Goal: Obtain resource: Obtain resource

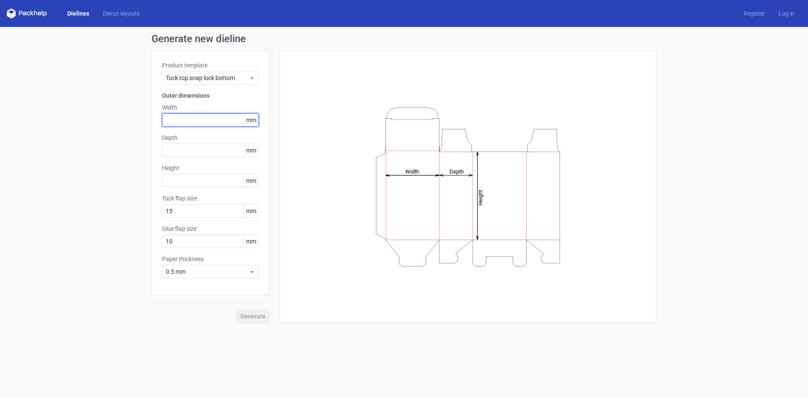
click at [204, 117] on input "text" at bounding box center [210, 119] width 97 height 13
type input "370"
click at [190, 151] on input "text" at bounding box center [210, 149] width 97 height 13
type input "260"
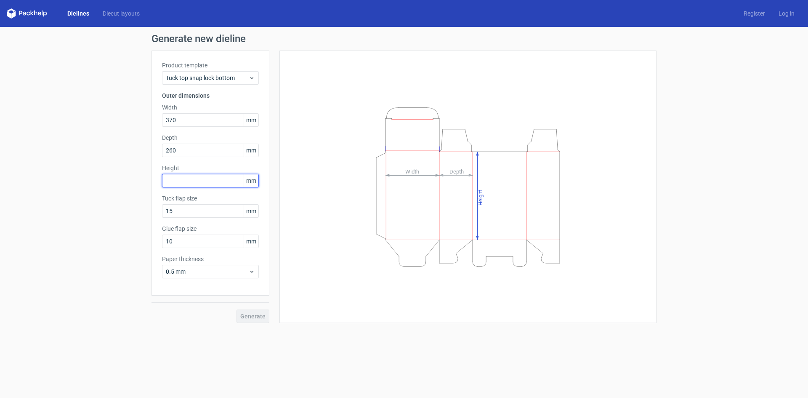
click at [200, 181] on input "text" at bounding box center [210, 180] width 97 height 13
type input "250"
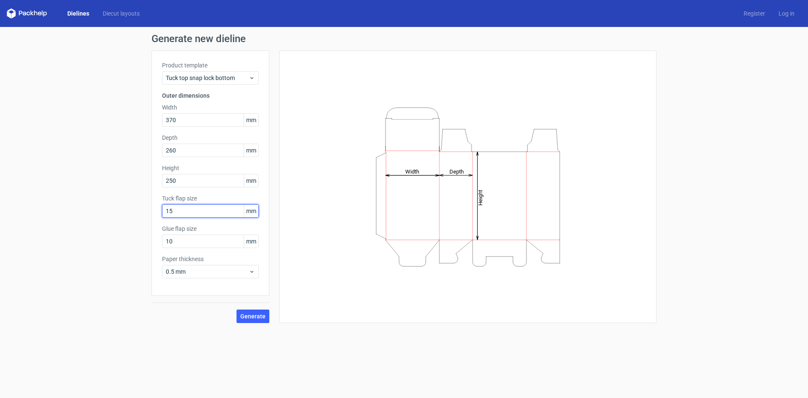
click at [195, 209] on input "15" at bounding box center [210, 210] width 97 height 13
type input "1"
type input "35"
click at [198, 240] on input "10" at bounding box center [210, 240] width 97 height 13
type input "1"
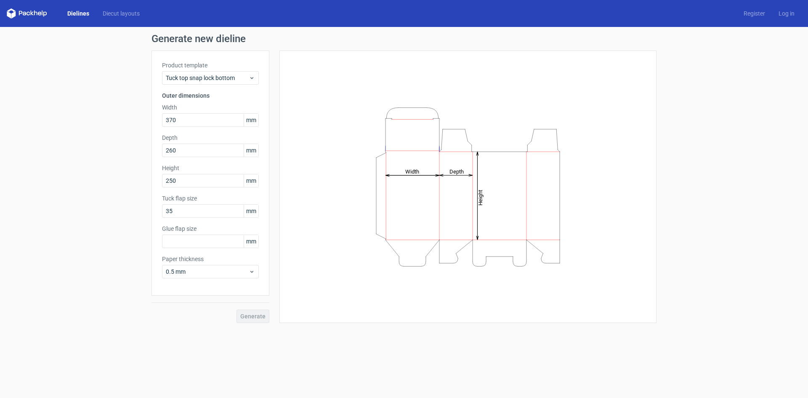
click at [262, 261] on div "Product template Tuck top snap lock bottom Outer dimensions Width 370 mm Depth …" at bounding box center [210, 172] width 118 height 245
click at [236, 274] on span "0.5 mm" at bounding box center [207, 271] width 83 height 8
click at [197, 311] on div "Generate" at bounding box center [210, 308] width 118 height 27
click at [220, 74] on span "Tuck top snap lock bottom" at bounding box center [207, 78] width 83 height 8
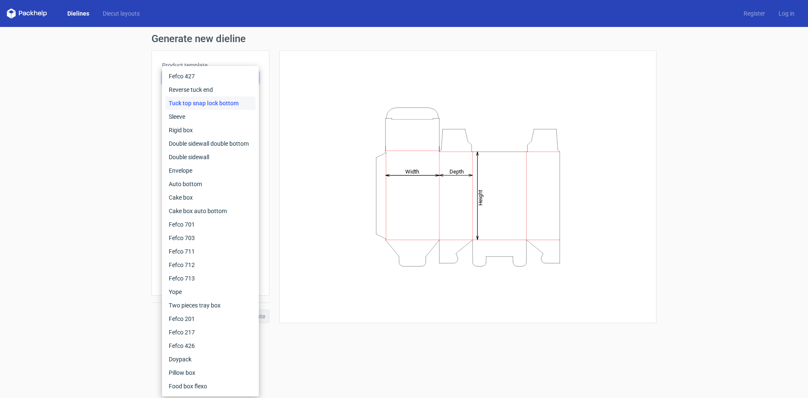
click at [77, 141] on div "Generate new dieline Product template Tuck top snap lock bottom Outer dimension…" at bounding box center [404, 178] width 808 height 302
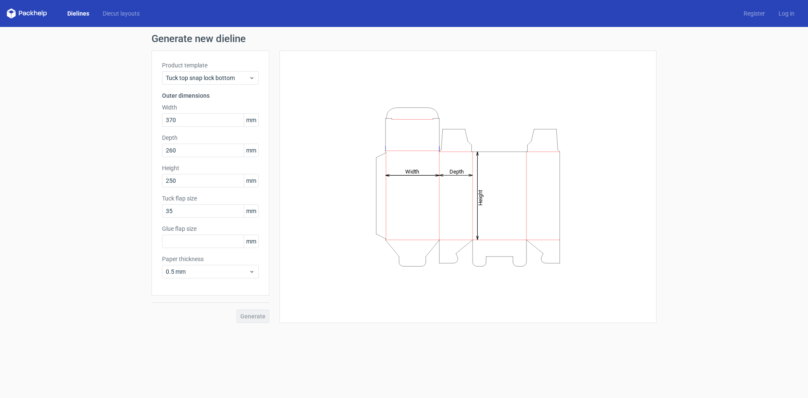
click at [247, 317] on div "Generate" at bounding box center [210, 308] width 118 height 27
click at [407, 183] on icon "Height Depth Width" at bounding box center [468, 187] width 252 height 168
click at [207, 177] on input "250" at bounding box center [210, 180] width 97 height 13
click at [241, 74] on span "Tuck top snap lock bottom" at bounding box center [207, 78] width 83 height 8
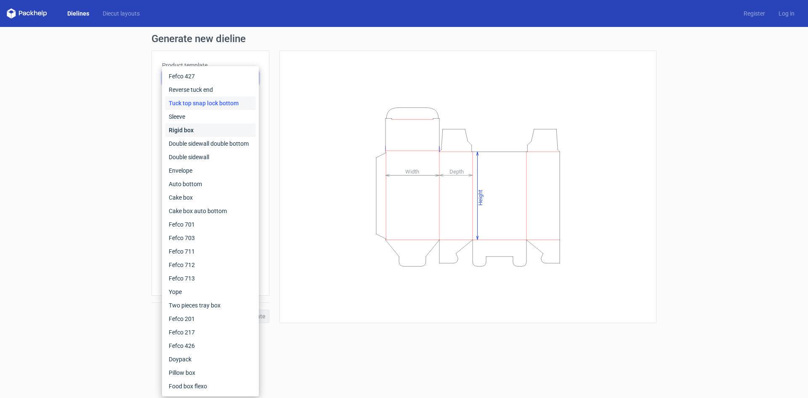
click at [215, 130] on div "Rigid box" at bounding box center [210, 129] width 90 height 13
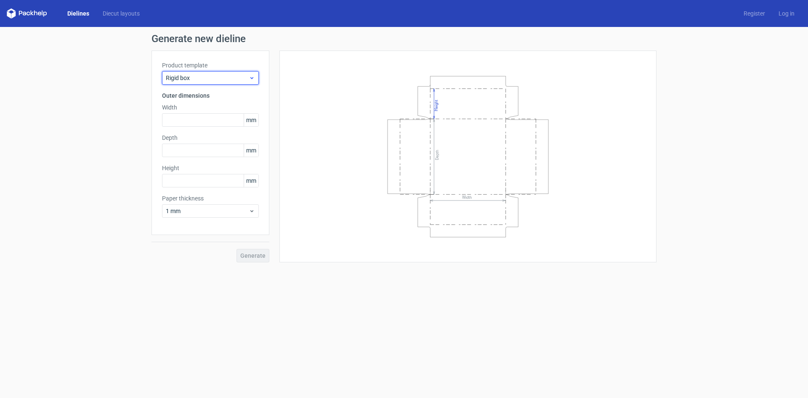
click at [225, 77] on span "Rigid box" at bounding box center [207, 78] width 83 height 8
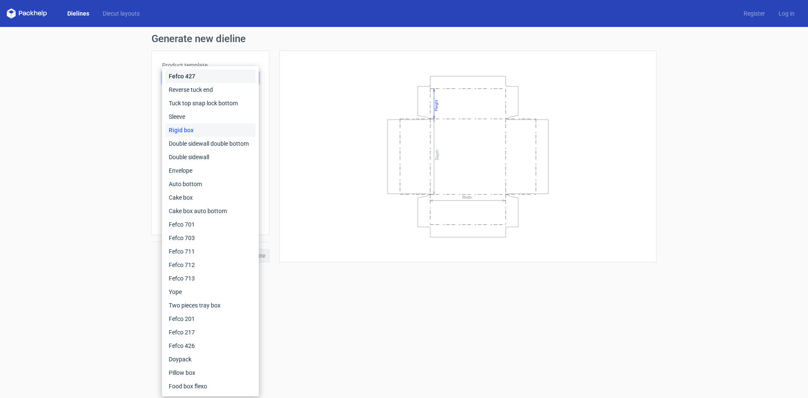
click at [216, 77] on div "Fefco 427" at bounding box center [210, 75] width 90 height 13
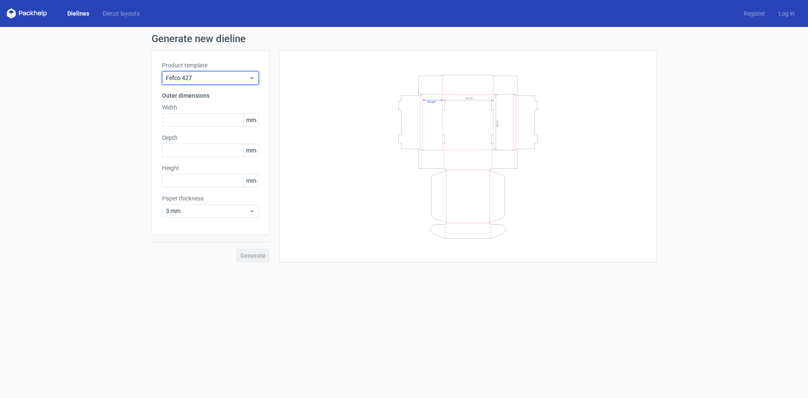
click at [224, 75] on span "Fefco 427" at bounding box center [207, 78] width 83 height 8
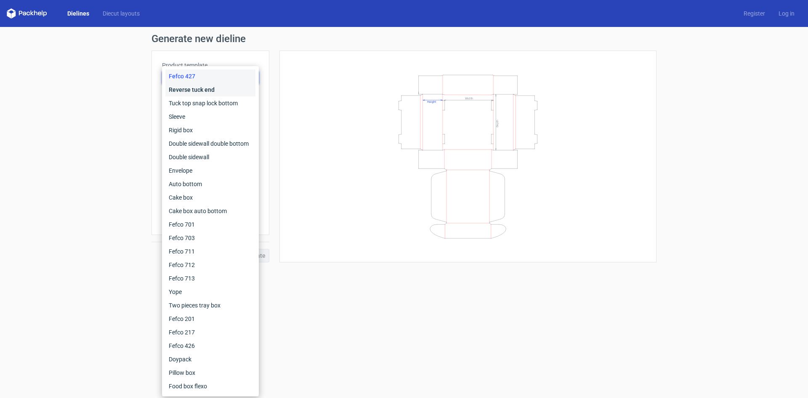
click at [217, 93] on div "Reverse tuck end" at bounding box center [210, 89] width 90 height 13
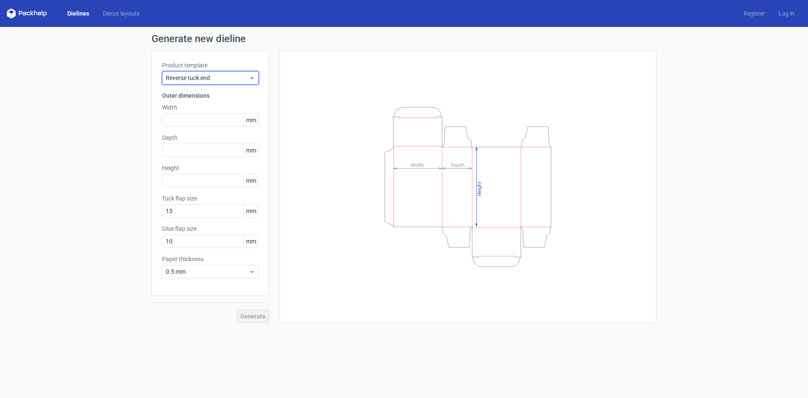
click at [222, 75] on span "Reverse tuck end" at bounding box center [207, 78] width 83 height 8
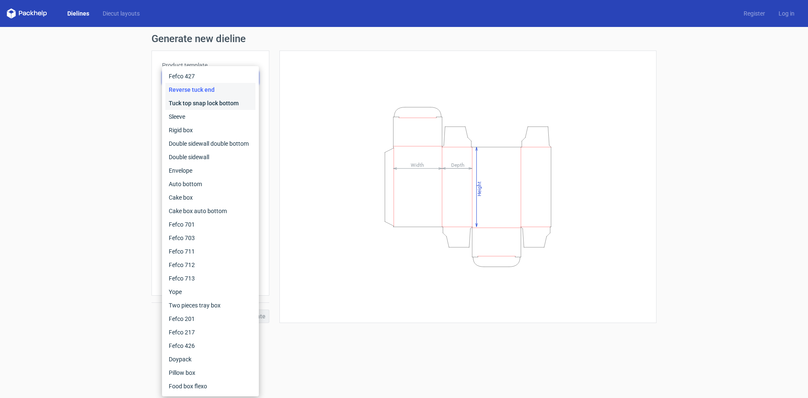
click at [220, 103] on div "Tuck top snap lock bottom" at bounding box center [210, 102] width 90 height 13
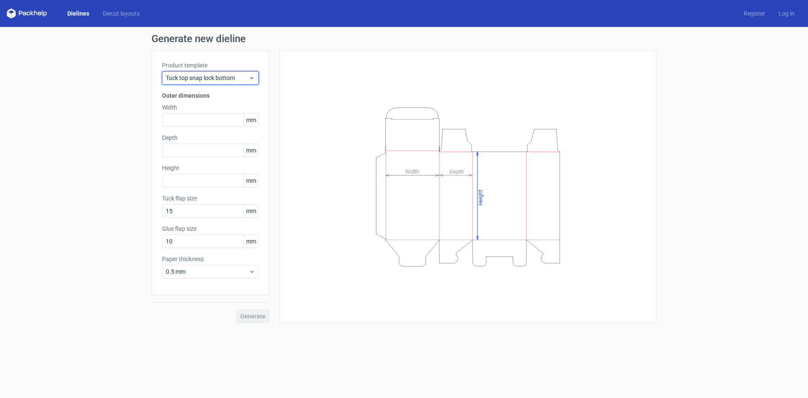
click at [228, 77] on span "Tuck top snap lock bottom" at bounding box center [207, 78] width 83 height 8
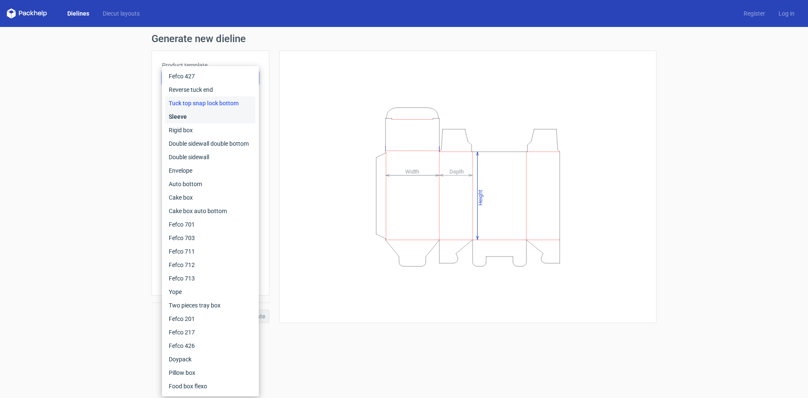
click at [214, 115] on div "Sleeve" at bounding box center [210, 116] width 90 height 13
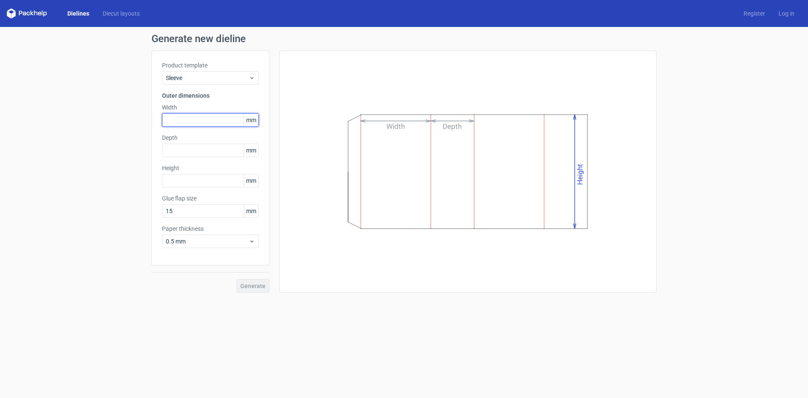
click at [207, 119] on input "text" at bounding box center [210, 119] width 97 height 13
type input "370"
click at [189, 148] on input "text" at bounding box center [210, 149] width 97 height 13
type input "260"
click at [211, 180] on input "text" at bounding box center [210, 180] width 97 height 13
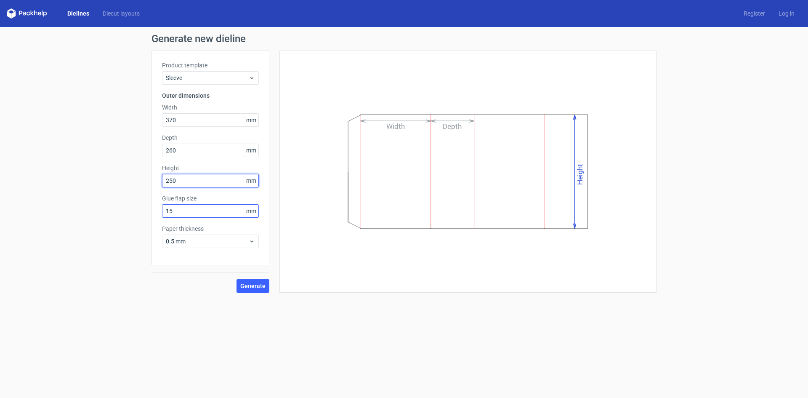
type input "250"
click at [188, 206] on input "15" at bounding box center [210, 210] width 97 height 13
type input "1"
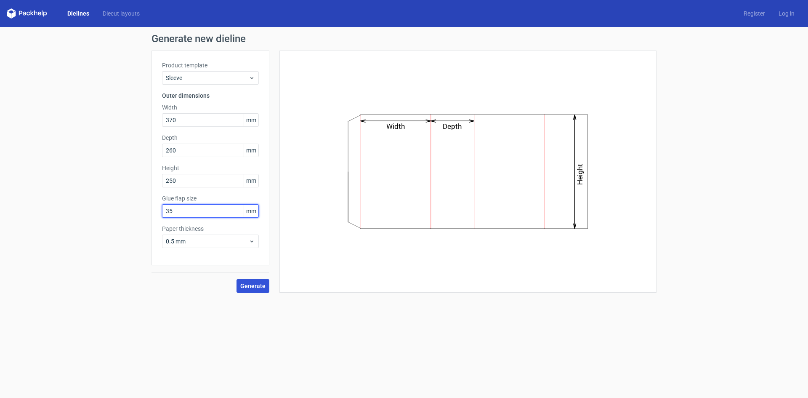
type input "35"
click at [256, 285] on span "Generate" at bounding box center [252, 286] width 25 height 6
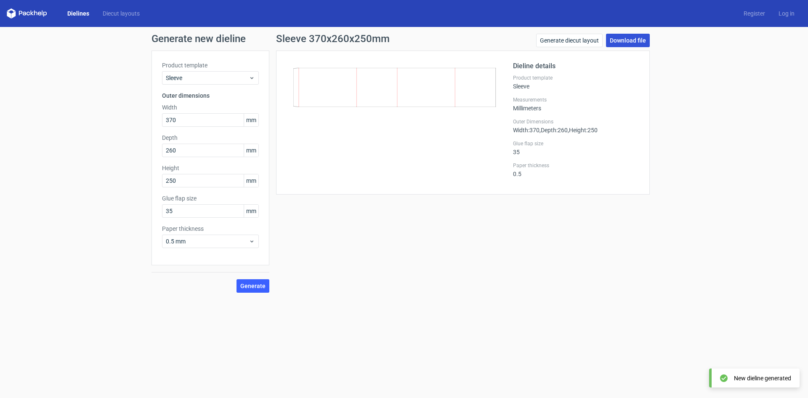
click at [628, 40] on link "Download file" at bounding box center [628, 40] width 44 height 13
click at [430, 328] on form "Generate new dieline Product template Sleeve Outer dimensions Width 370 mm Dept…" at bounding box center [404, 212] width 808 height 371
